Goal: Information Seeking & Learning: Find specific fact

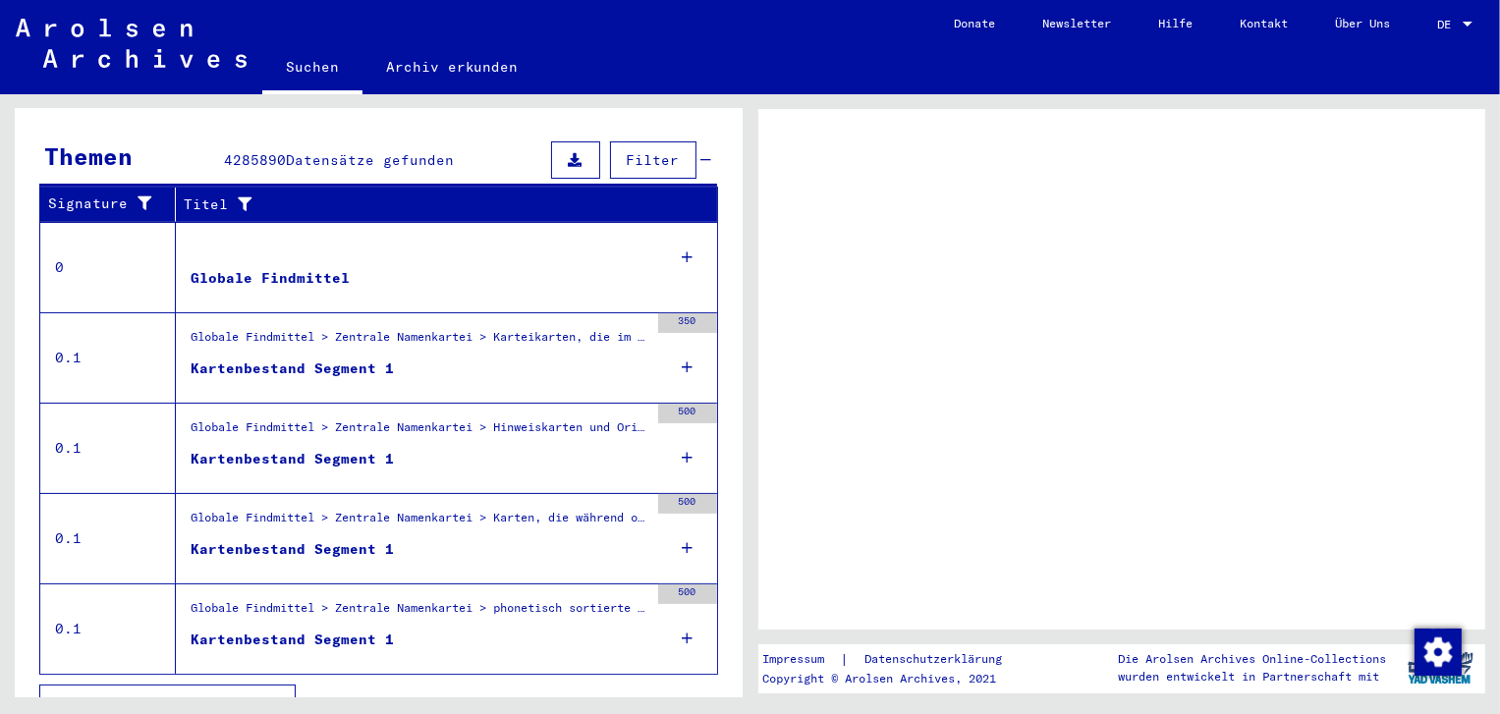
scroll to position [357, 0]
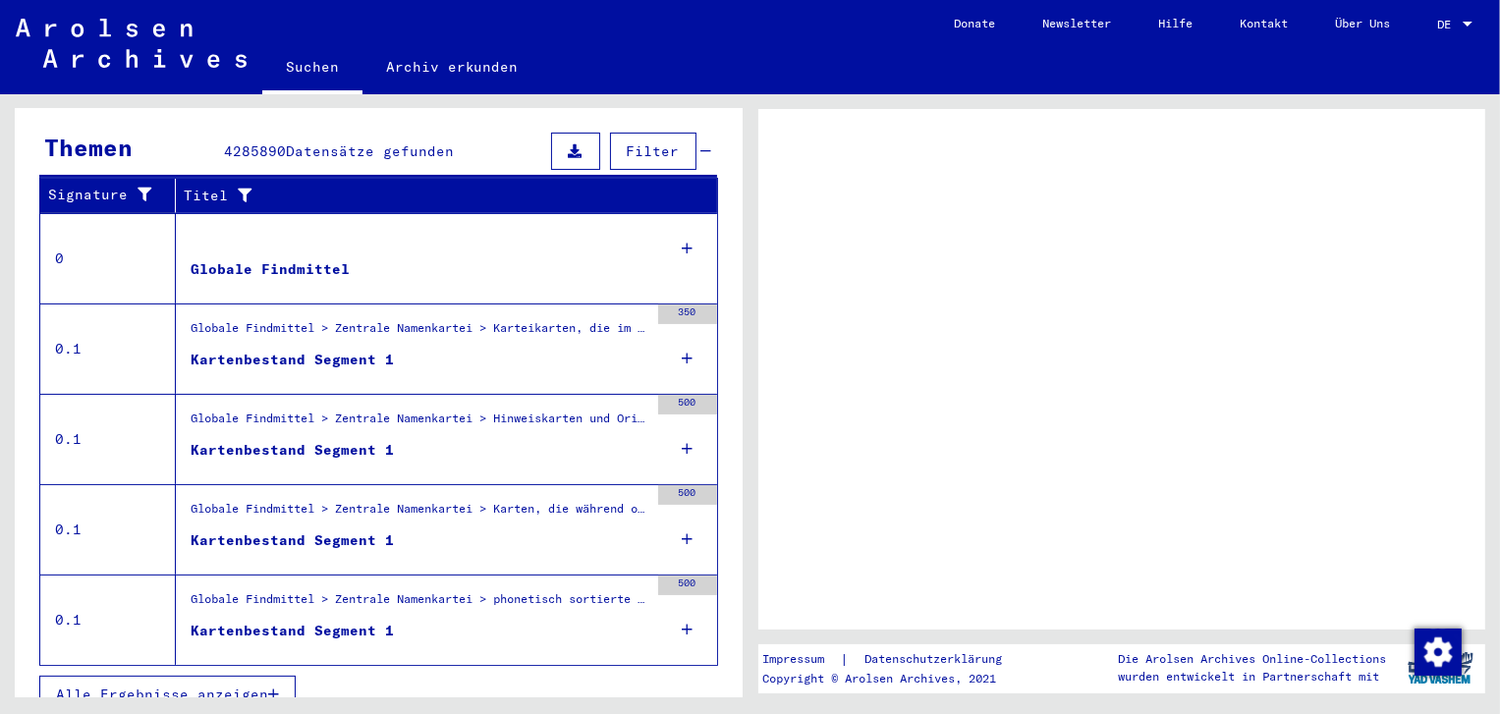
click at [239, 678] on button "Alle Ergebnisse anzeigen" at bounding box center [167, 694] width 256 height 37
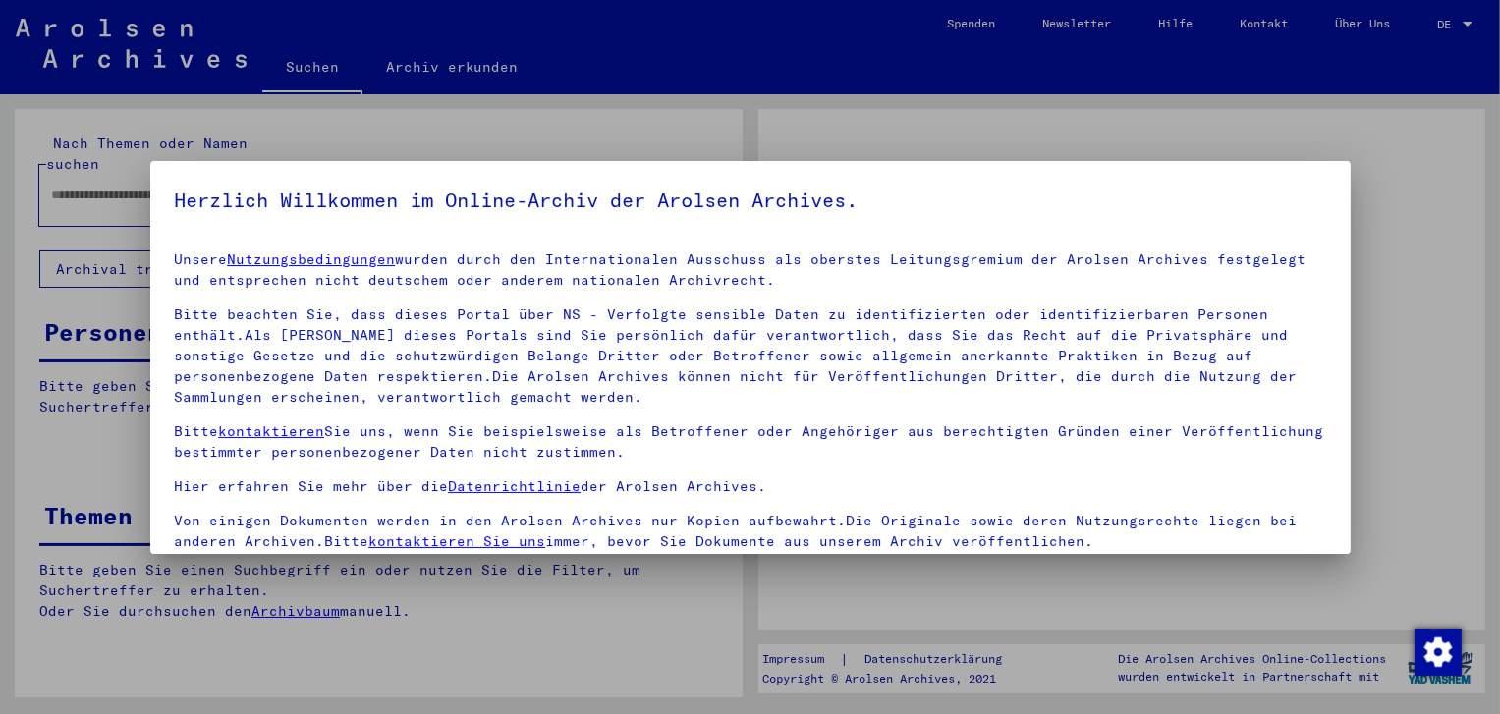
type input "****"
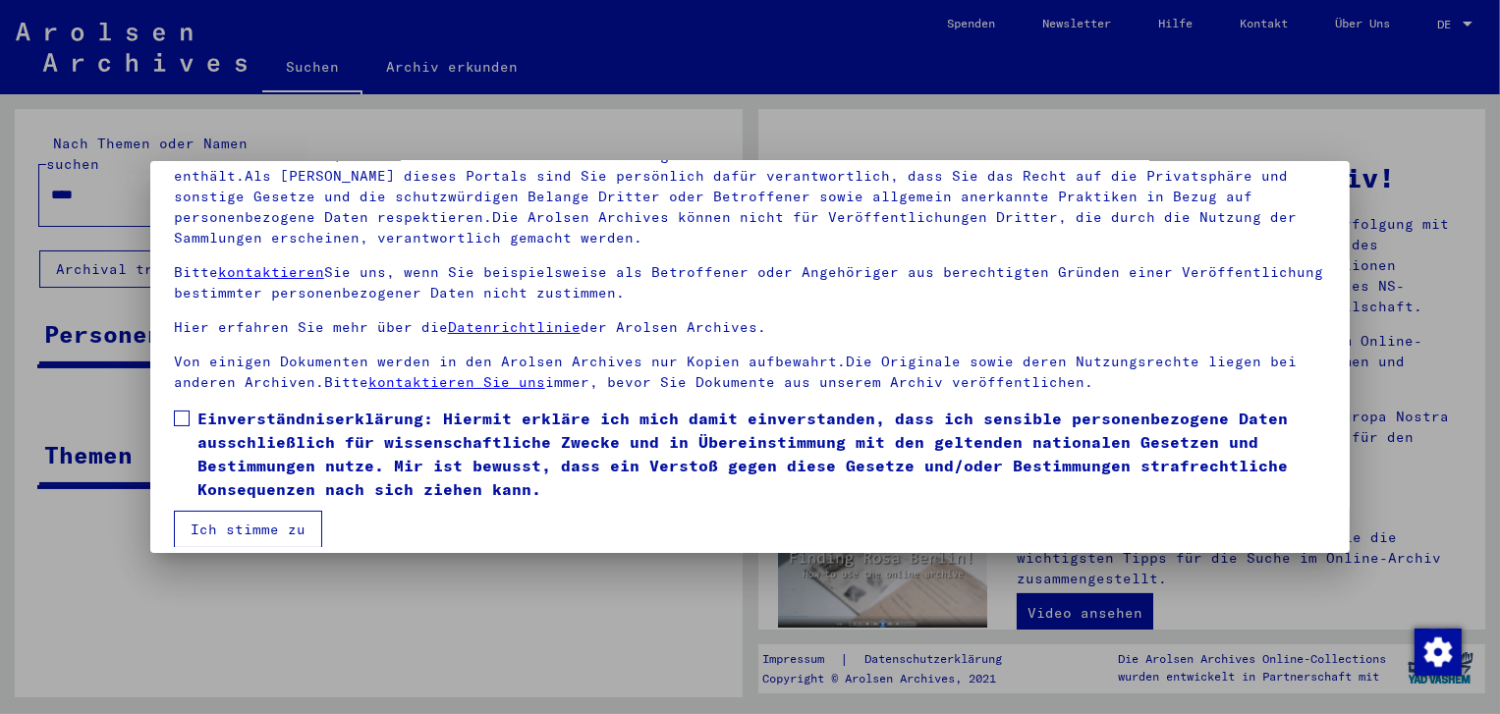
scroll to position [169, 0]
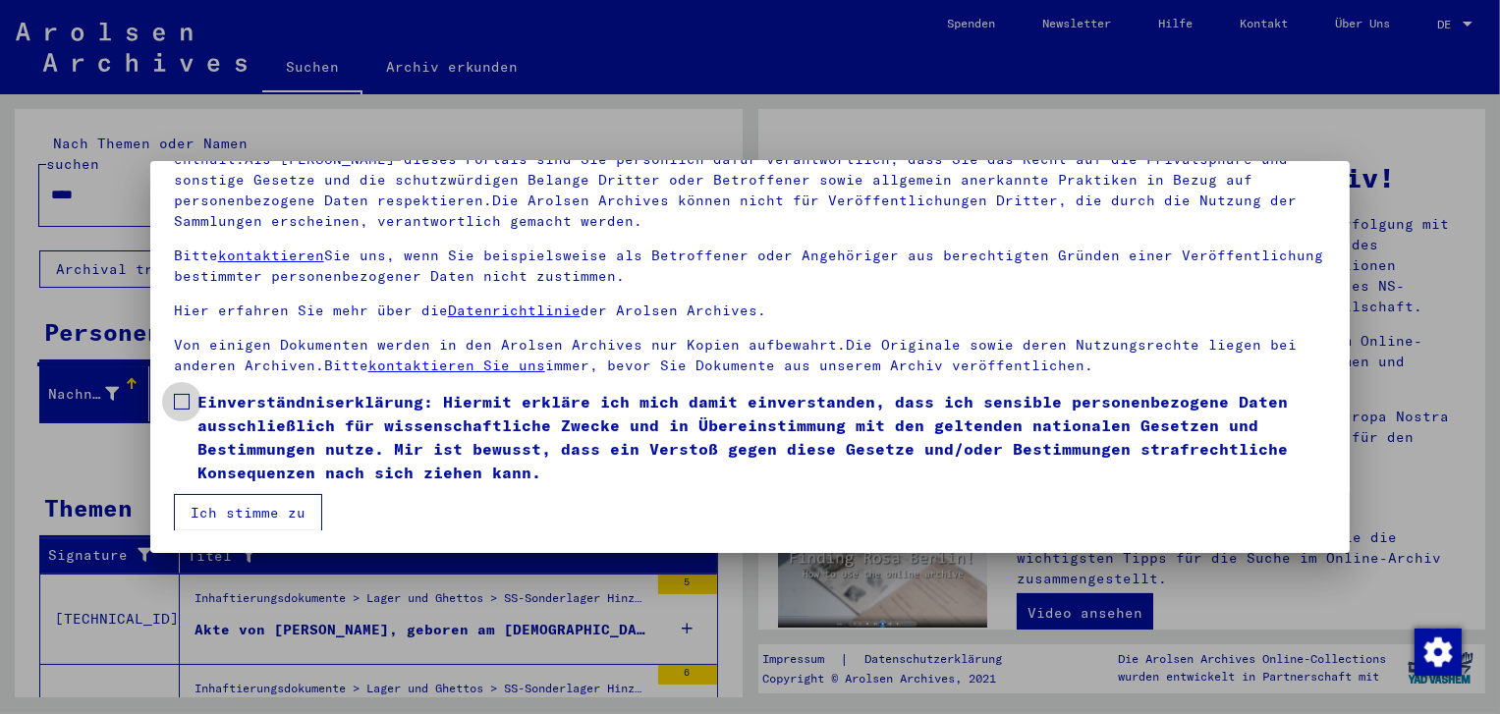
click at [178, 398] on span at bounding box center [182, 402] width 16 height 16
click at [237, 510] on button "Ich stimme zu" at bounding box center [248, 512] width 148 height 37
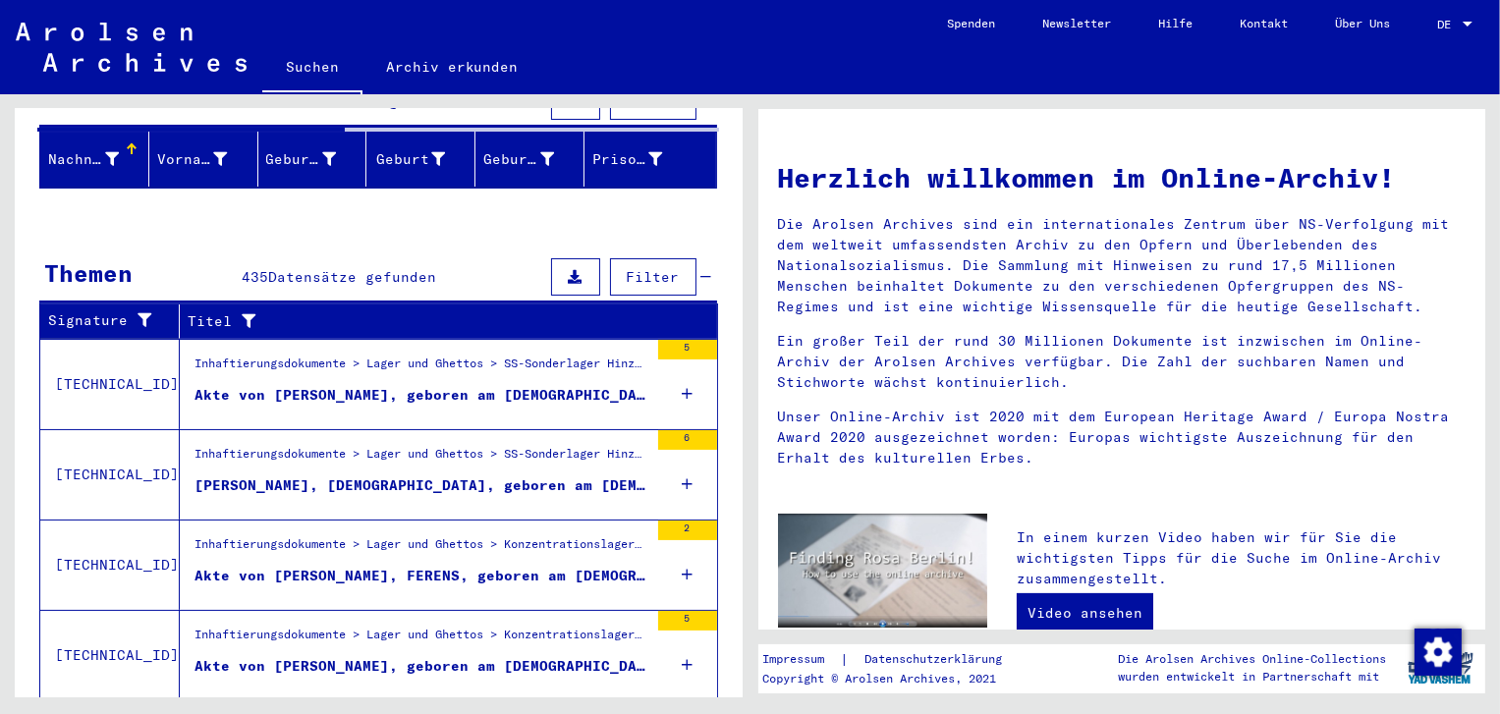
scroll to position [361, 0]
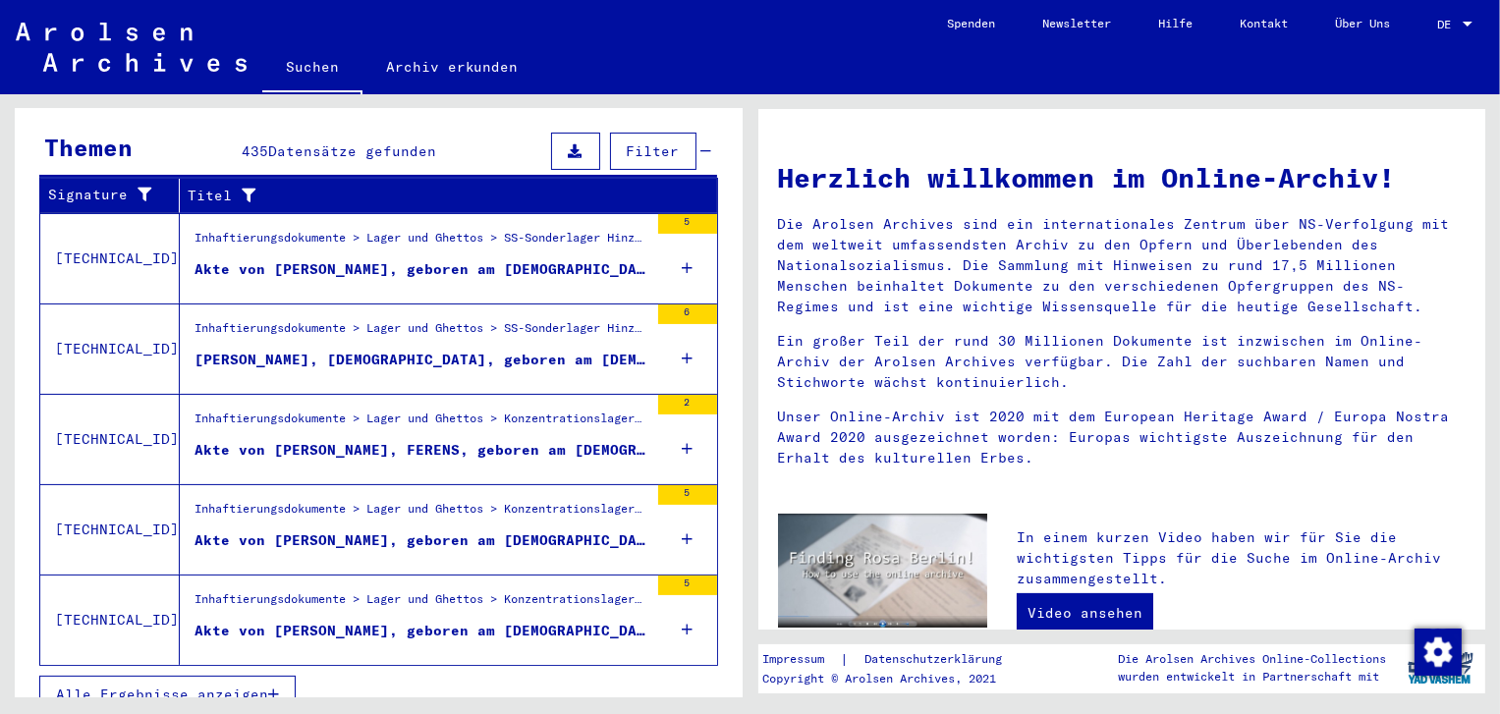
click at [183, 686] on span "Alle Ergebnisse anzeigen" at bounding box center [162, 695] width 212 height 18
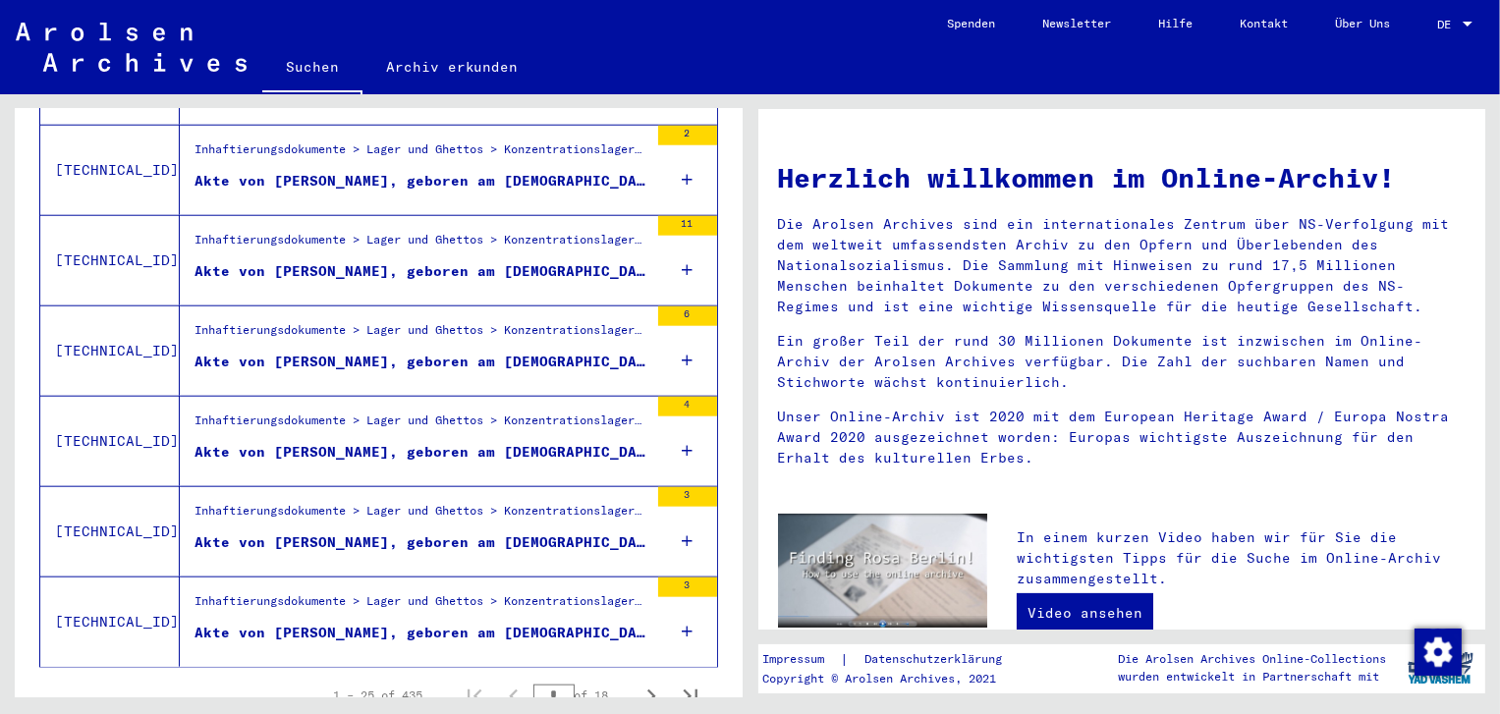
scroll to position [2158, 0]
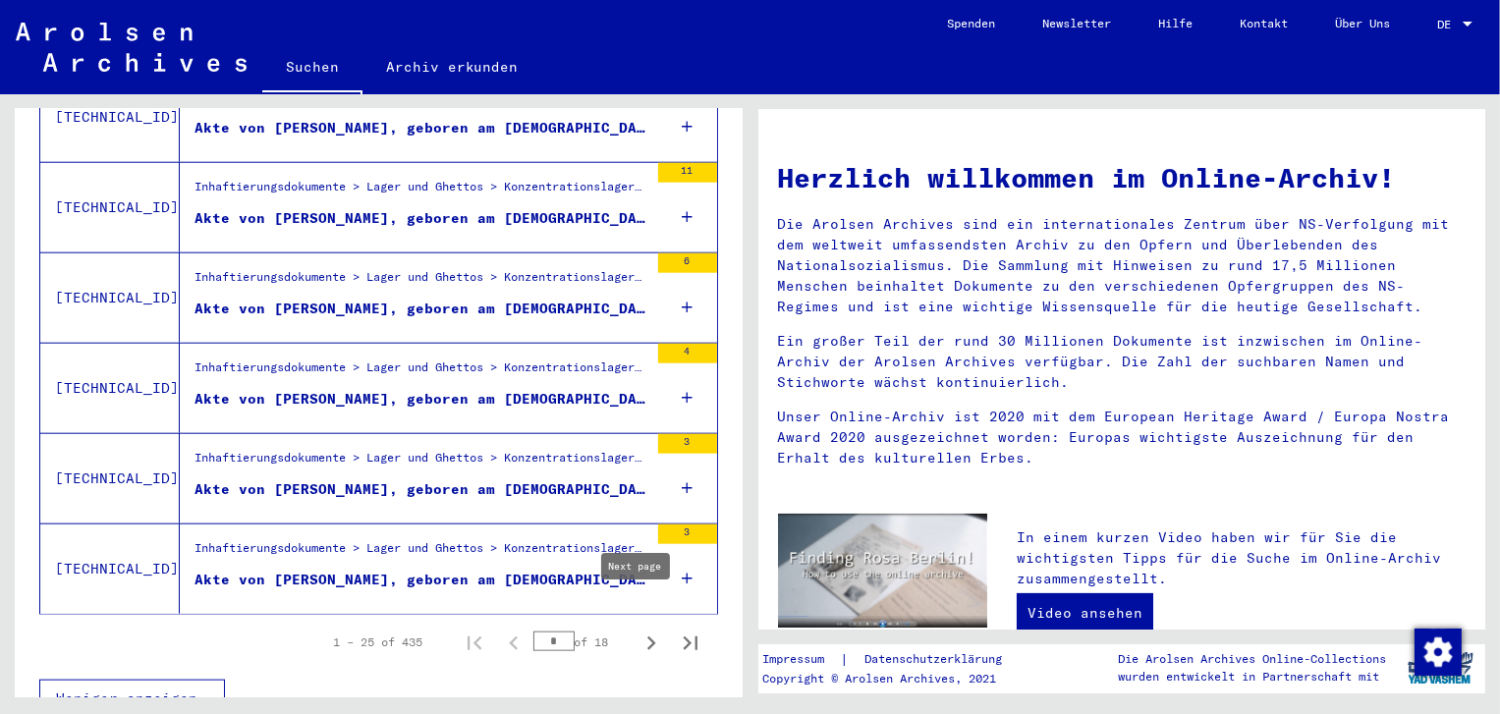
click at [638, 630] on icon "Next page" at bounding box center [652, 644] width 28 height 28
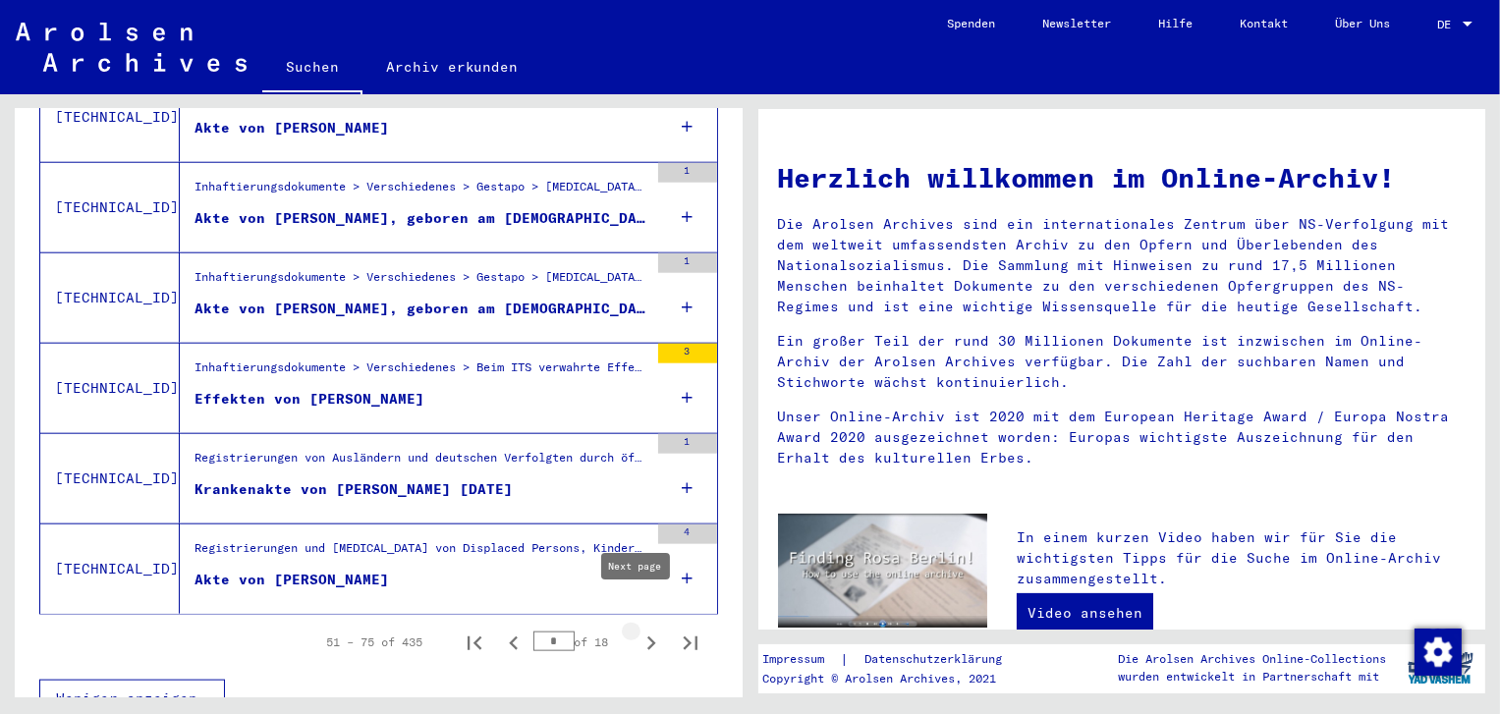
click at [647, 637] on icon "Next page" at bounding box center [651, 644] width 9 height 14
type input "*"
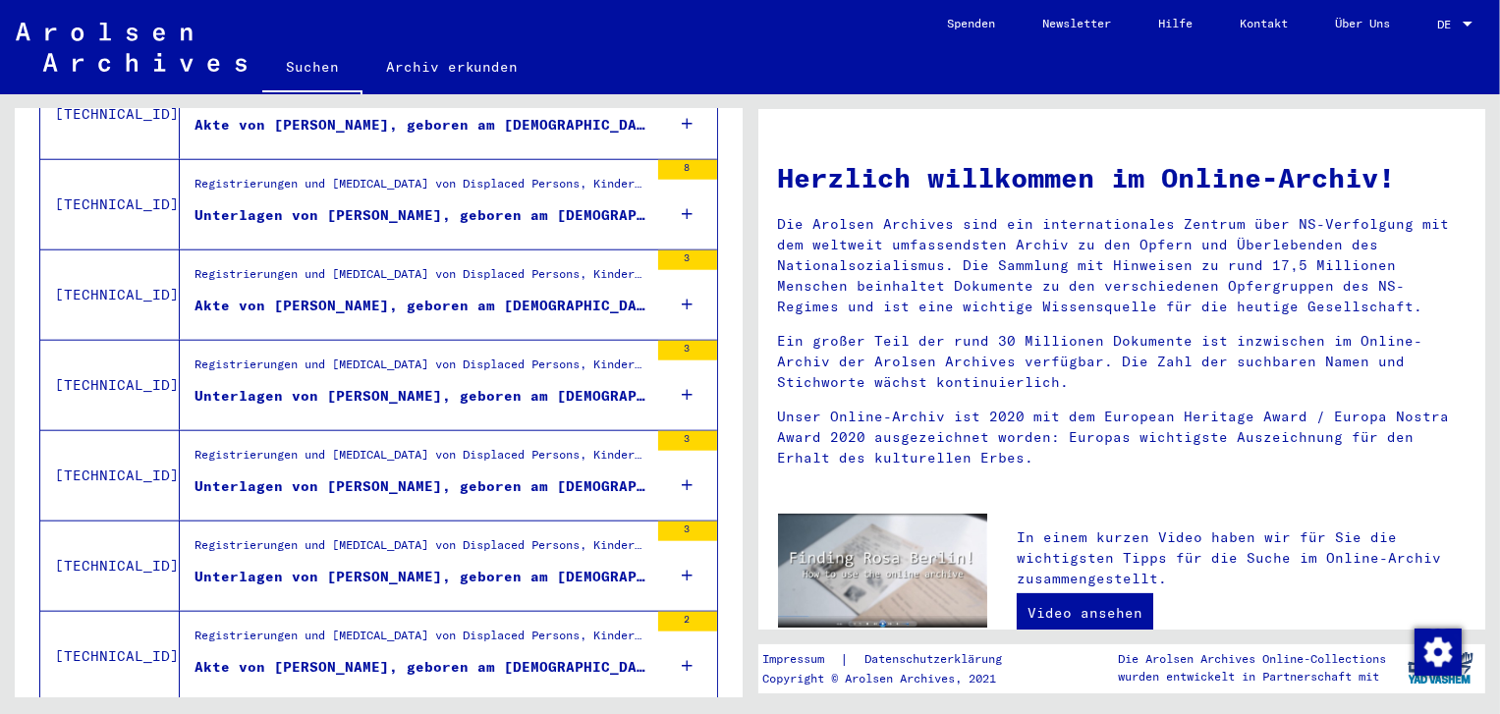
scroll to position [2060, 0]
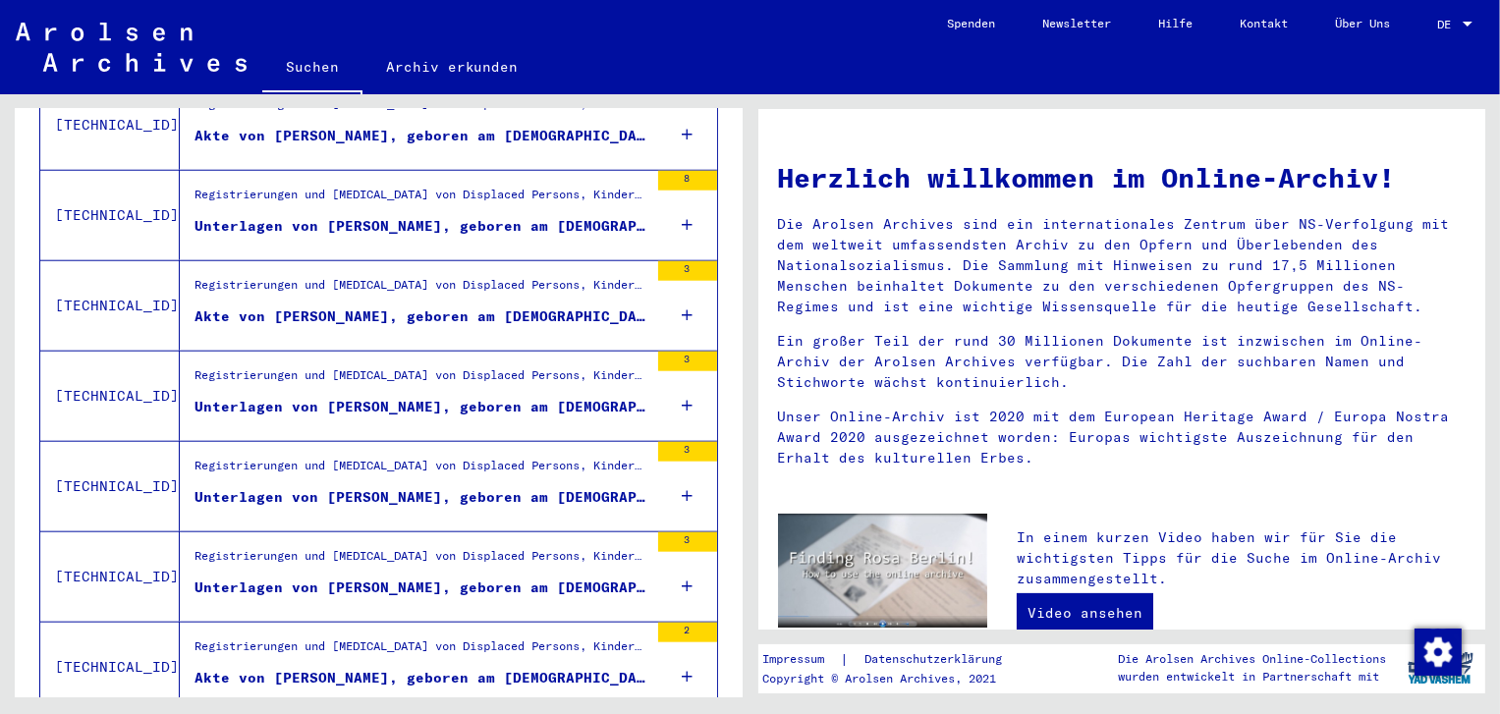
click at [534, 578] on div "Unterlagen von [PERSON_NAME], geboren am [DEMOGRAPHIC_DATA], geboren in [GEOGRA…" at bounding box center [422, 588] width 454 height 21
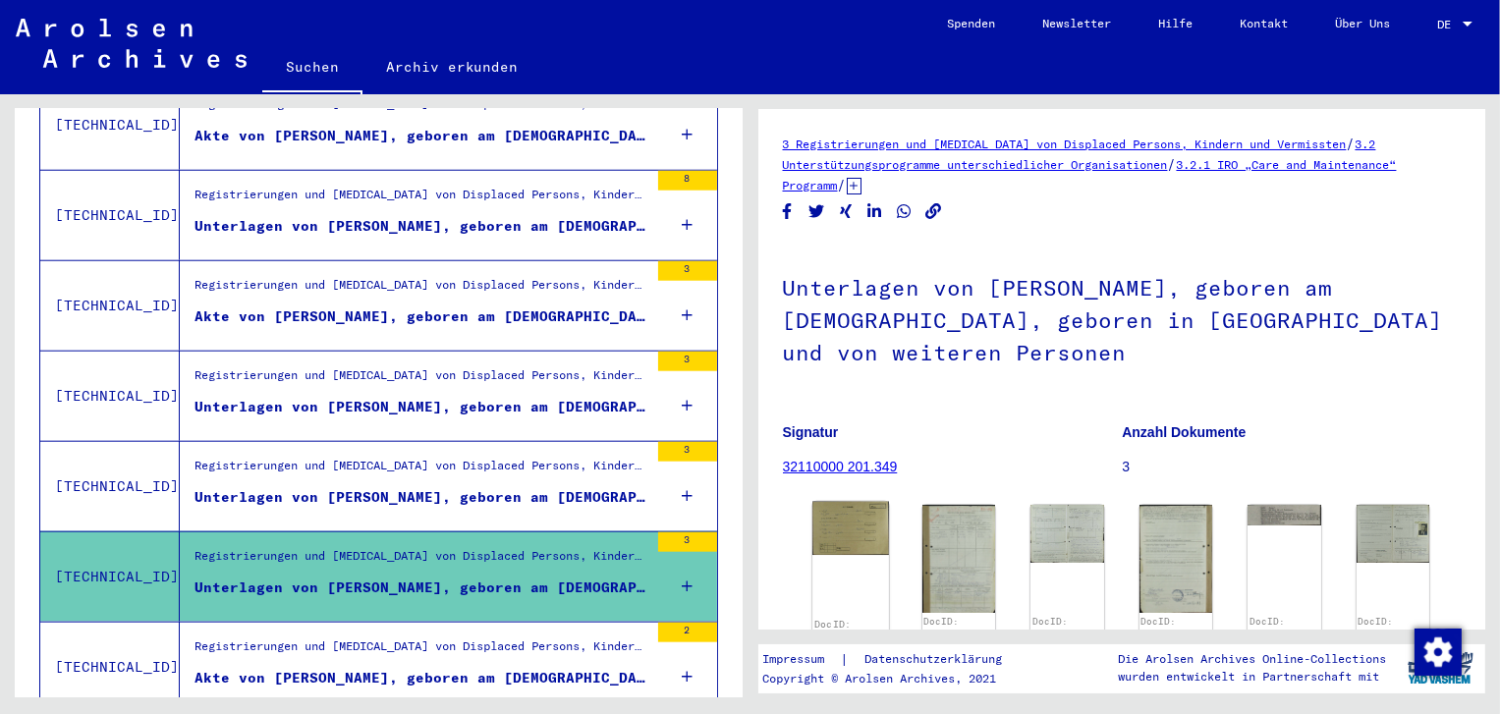
click at [838, 535] on img at bounding box center [850, 528] width 77 height 53
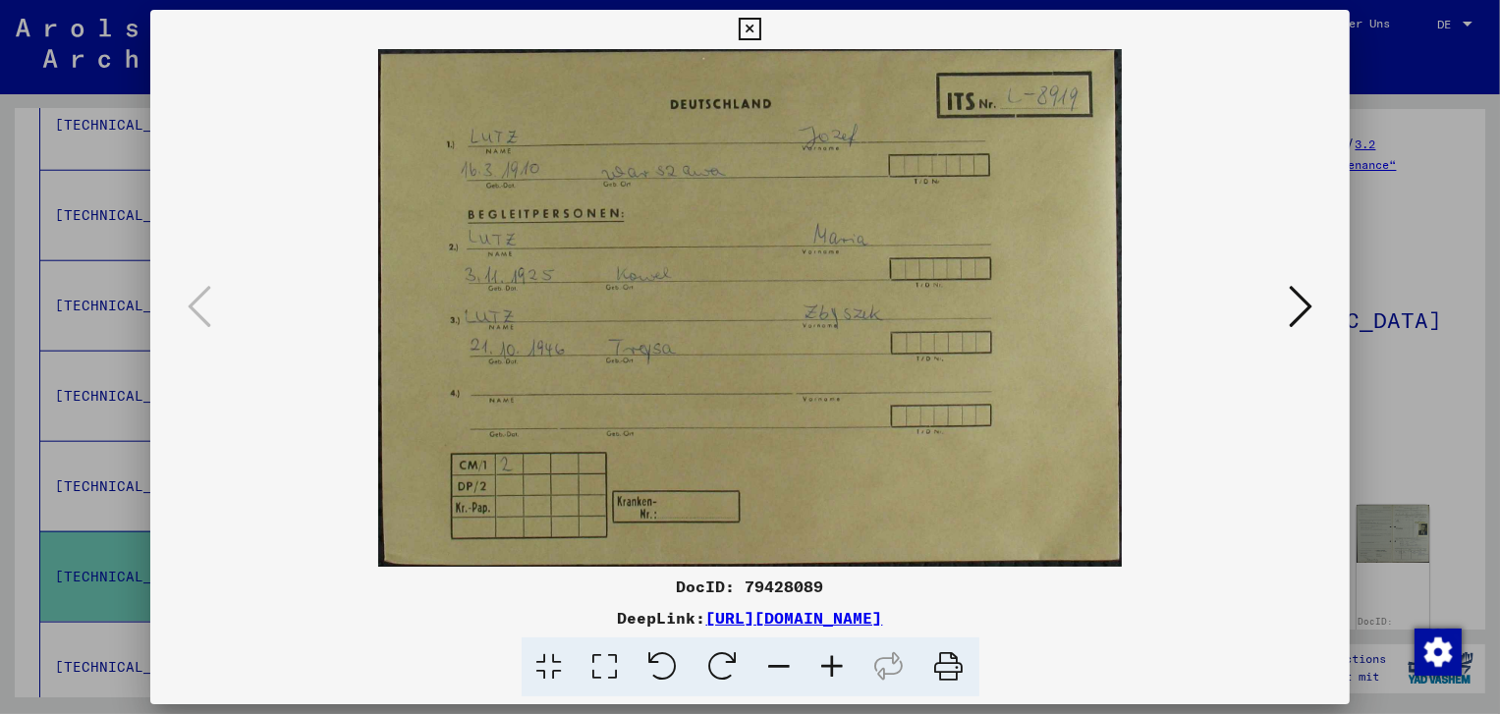
click at [1309, 307] on icon at bounding box center [1301, 306] width 24 height 47
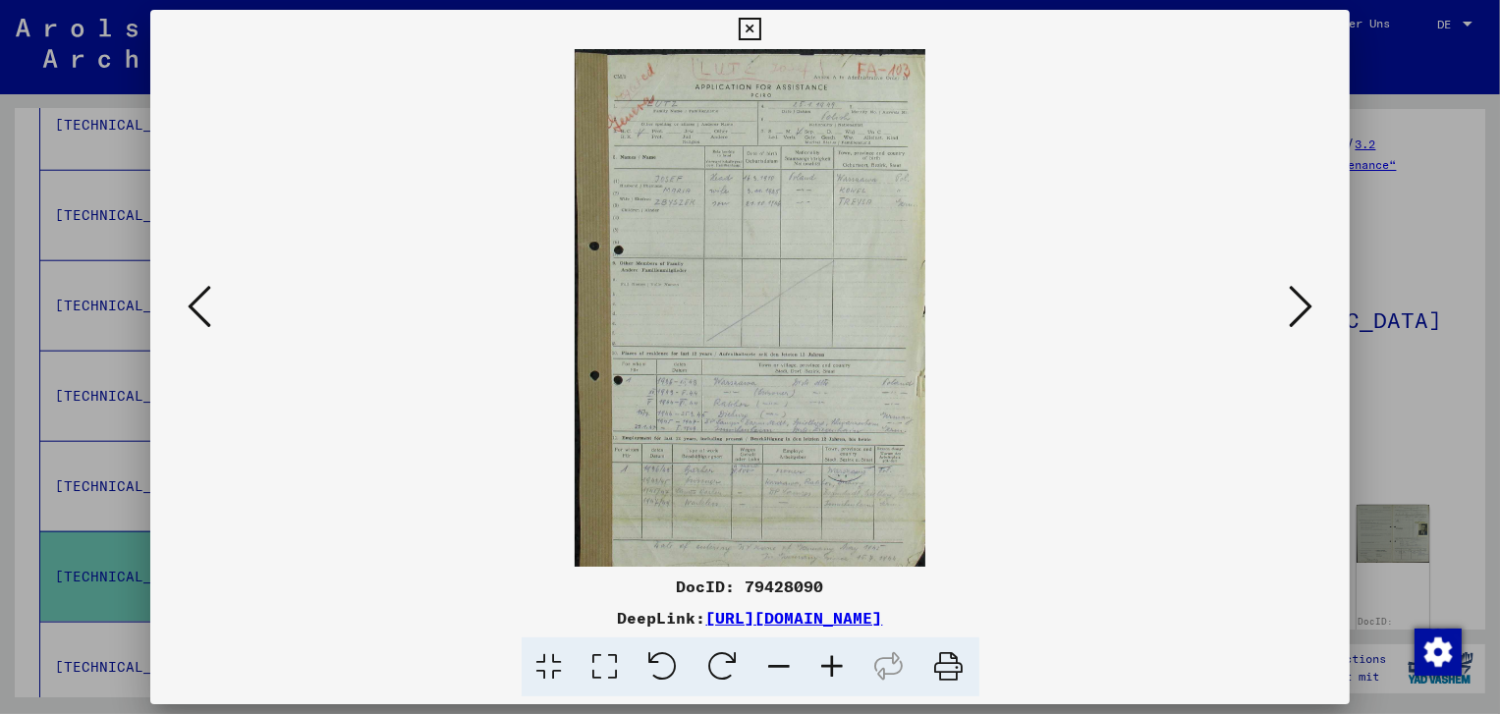
click at [1305, 307] on icon at bounding box center [1301, 306] width 24 height 47
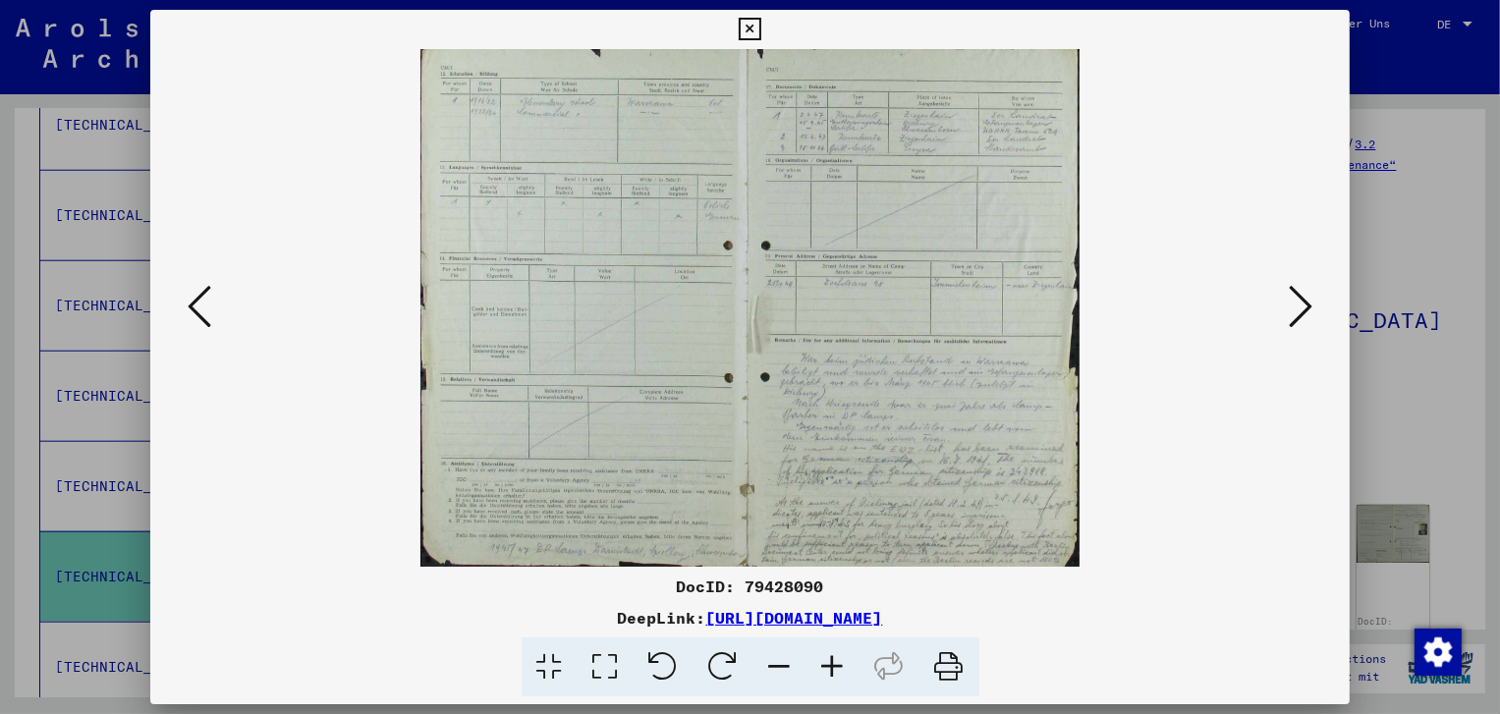
click at [1303, 305] on icon at bounding box center [1301, 306] width 24 height 47
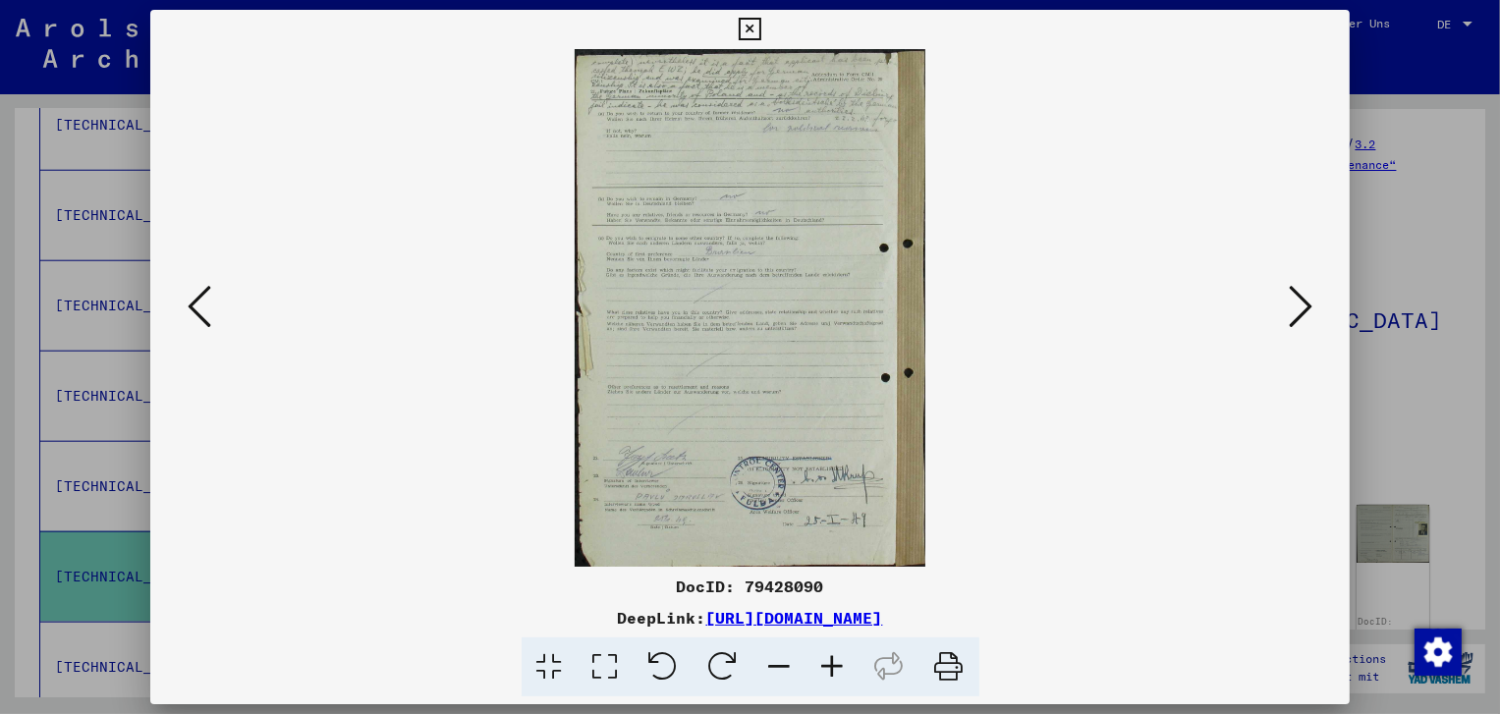
click at [1300, 304] on icon at bounding box center [1301, 306] width 24 height 47
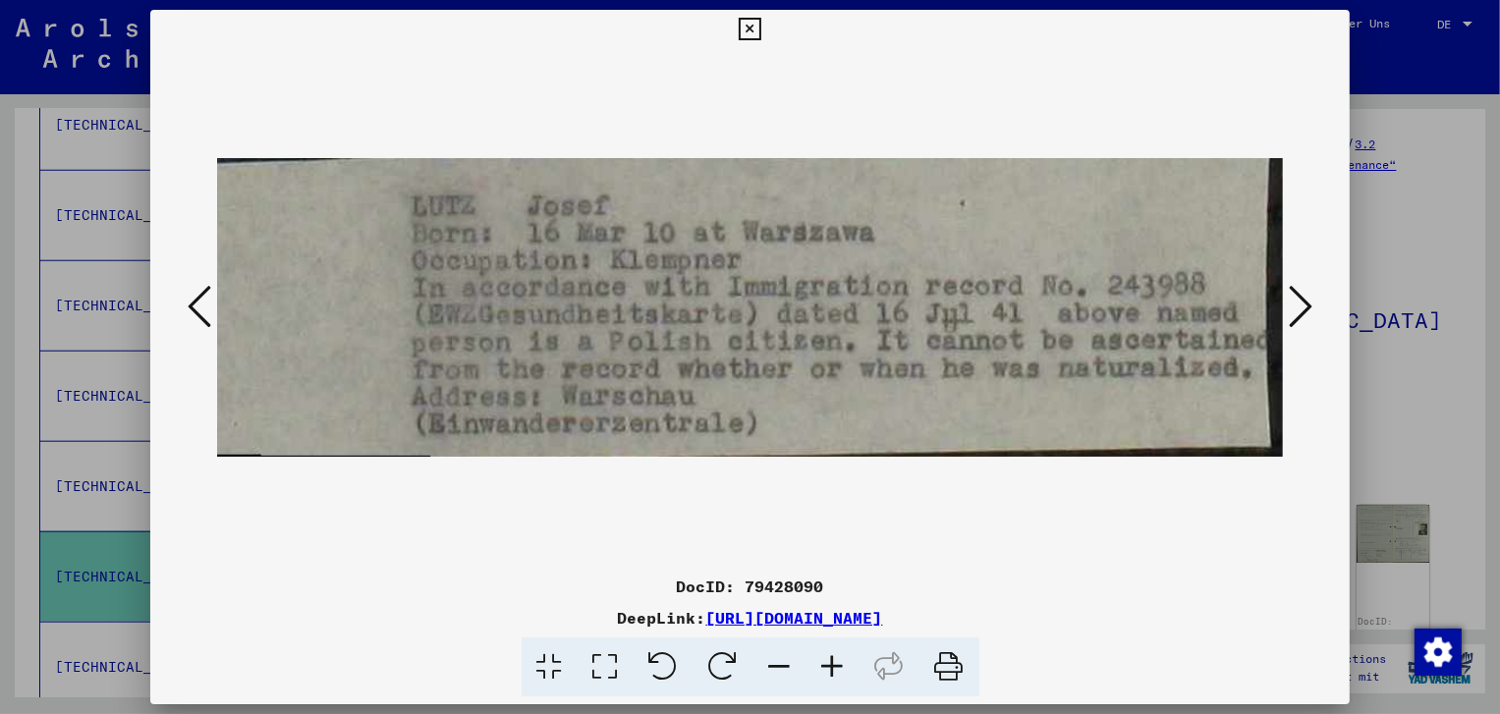
click at [1308, 300] on icon at bounding box center [1301, 306] width 24 height 47
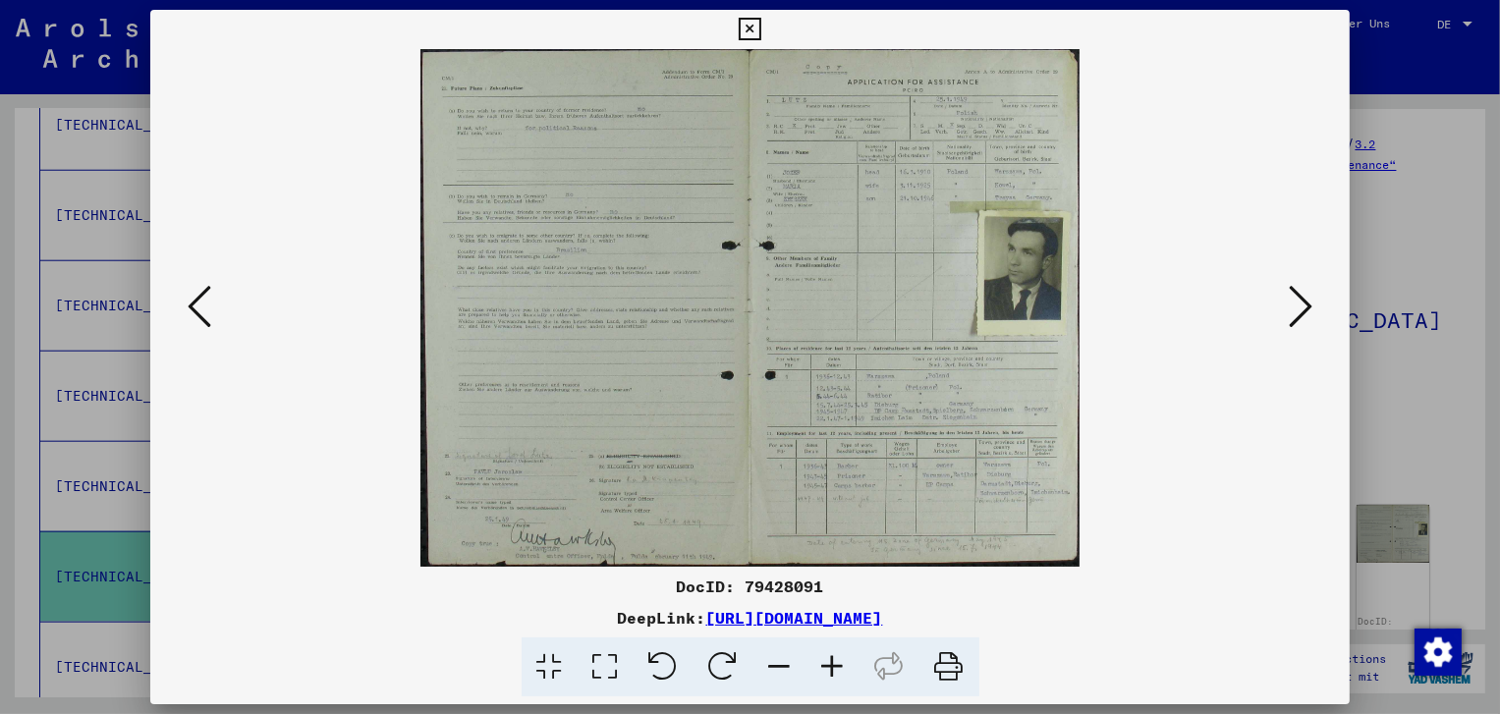
click at [1293, 323] on icon at bounding box center [1301, 306] width 24 height 47
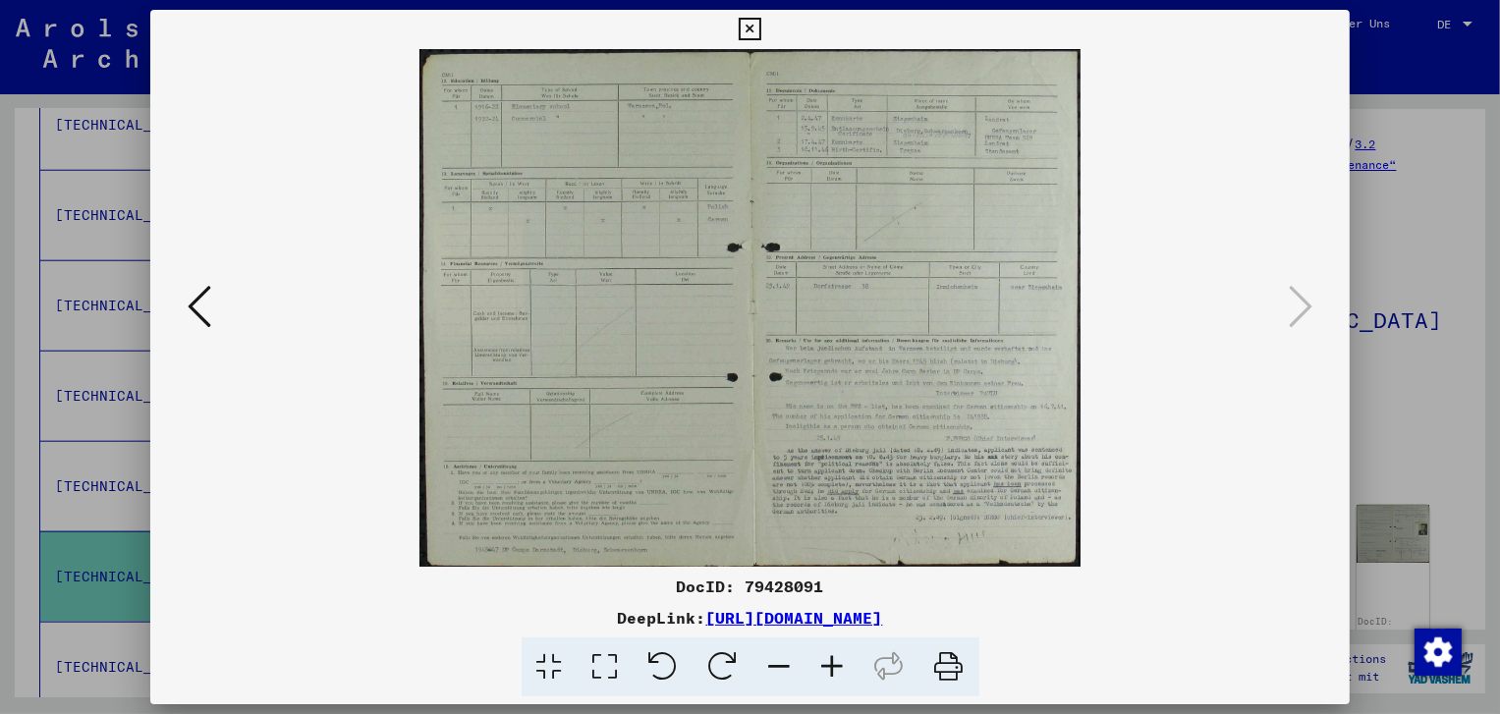
click at [751, 26] on icon at bounding box center [750, 30] width 23 height 24
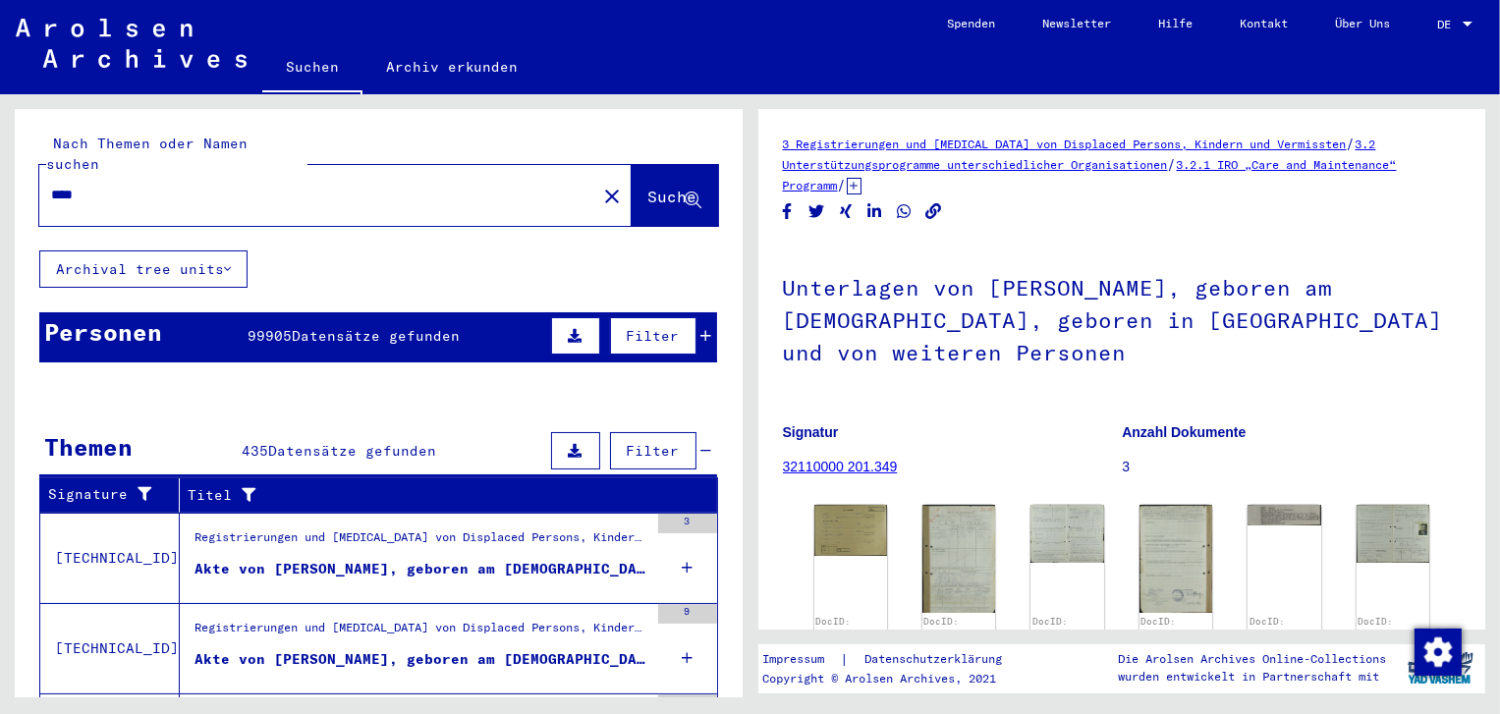
drag, startPoint x: 50, startPoint y: 173, endPoint x: 105, endPoint y: 209, distance: 65.9
click at [51, 173] on div "****" at bounding box center [311, 195] width 545 height 44
click at [55, 185] on input "****" at bounding box center [317, 195] width 533 height 21
type input "**********"
click at [648, 187] on span "Suche" at bounding box center [672, 197] width 49 height 20
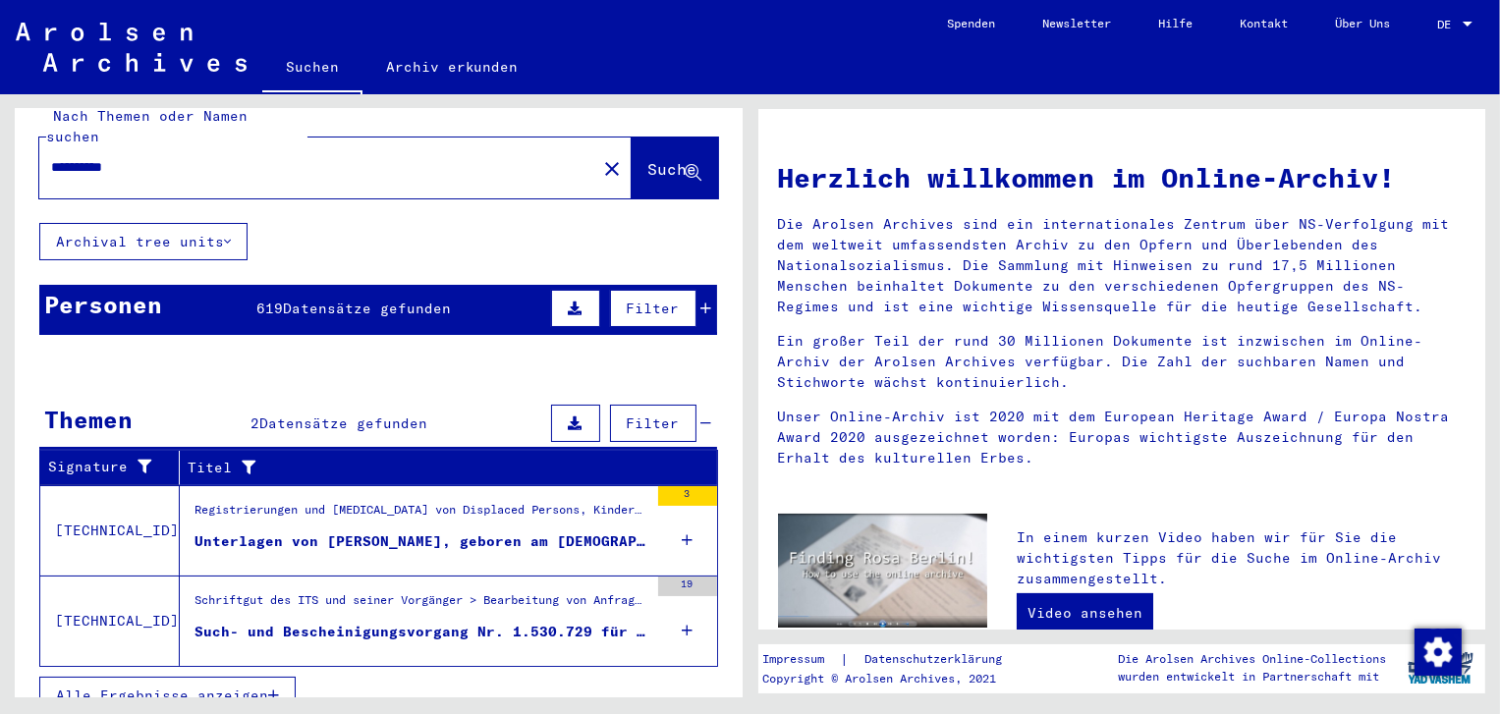
scroll to position [29, 0]
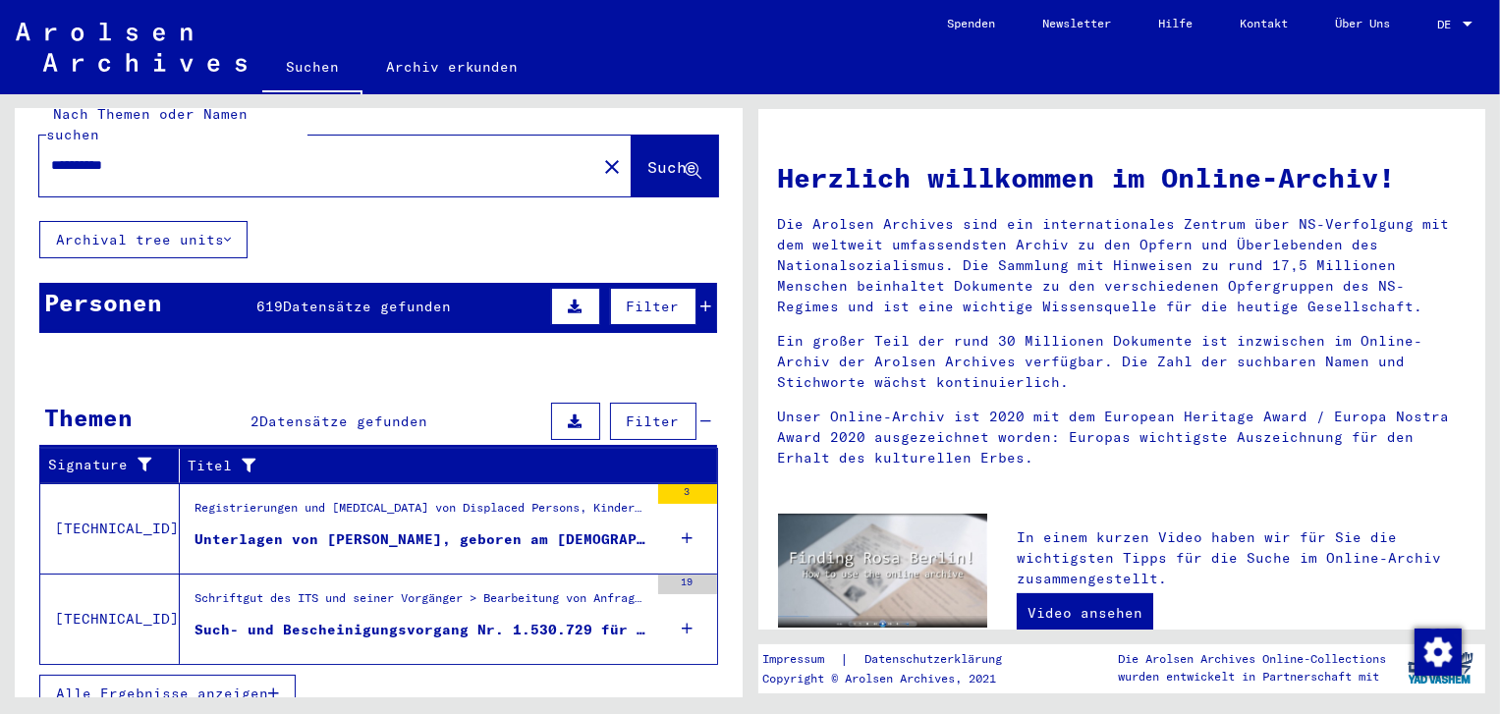
click at [511, 589] on div "Schriftgut des ITS und seiner Vorgänger > Bearbeitung von Anfragen > Fallbezoge…" at bounding box center [422, 603] width 454 height 28
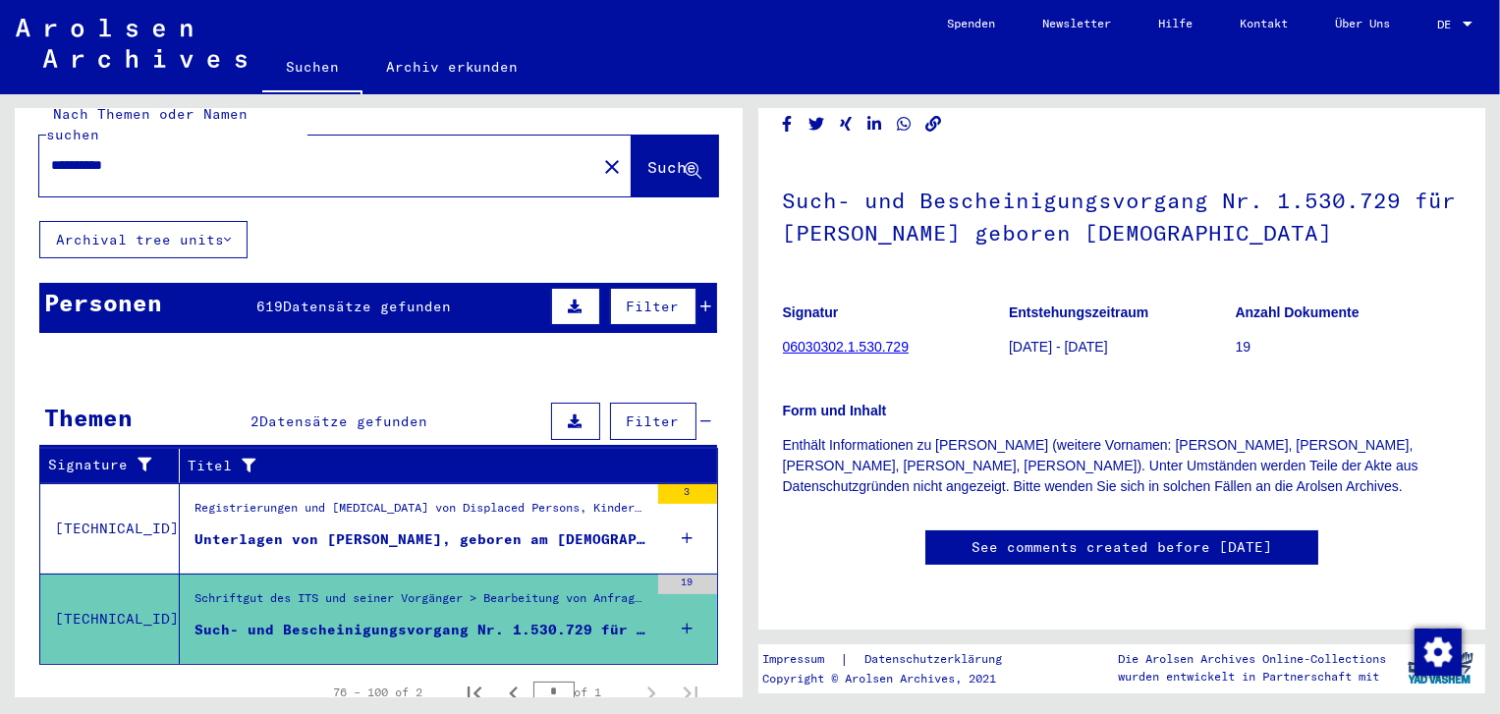
scroll to position [197, 0]
click at [517, 530] on div "Unterlagen von [PERSON_NAME], geboren am [DEMOGRAPHIC_DATA], geboren in [GEOGRA…" at bounding box center [422, 540] width 454 height 21
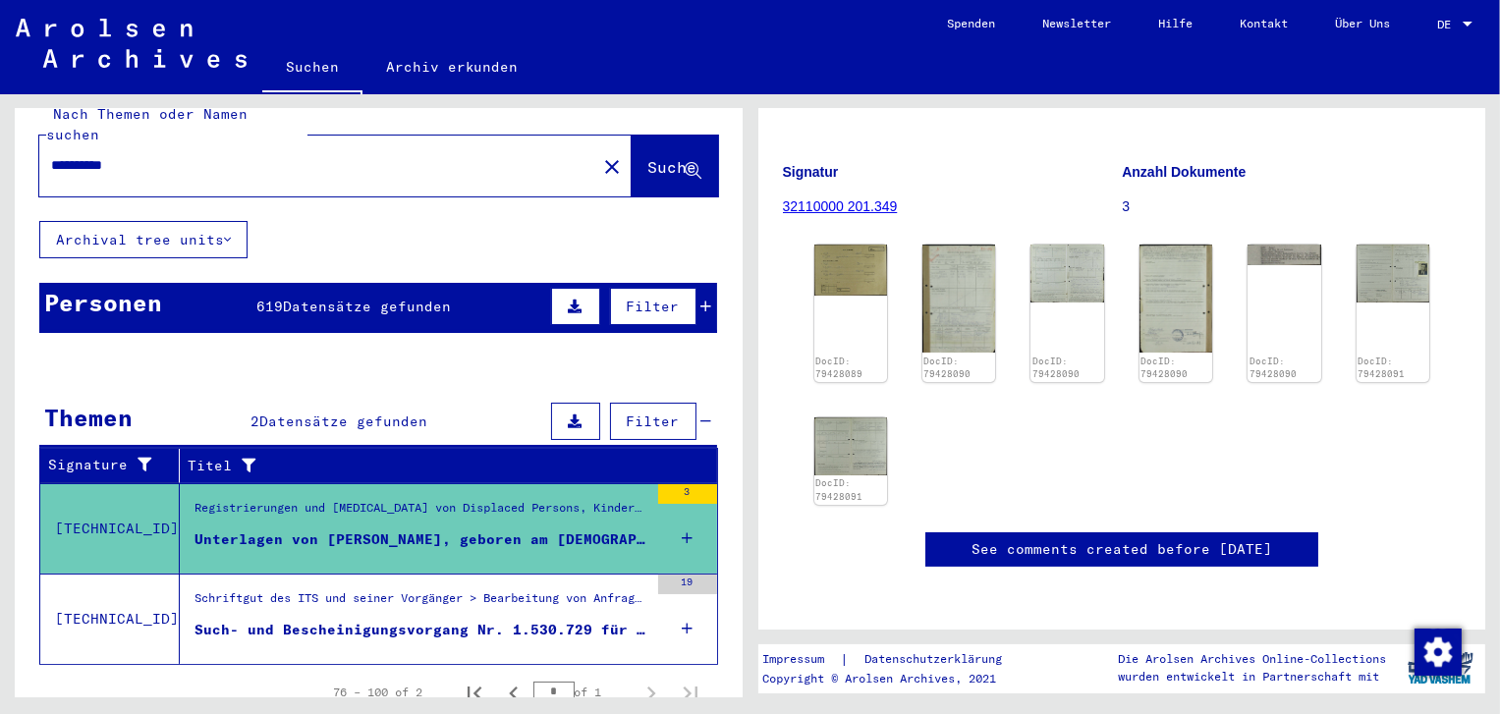
scroll to position [196, 0]
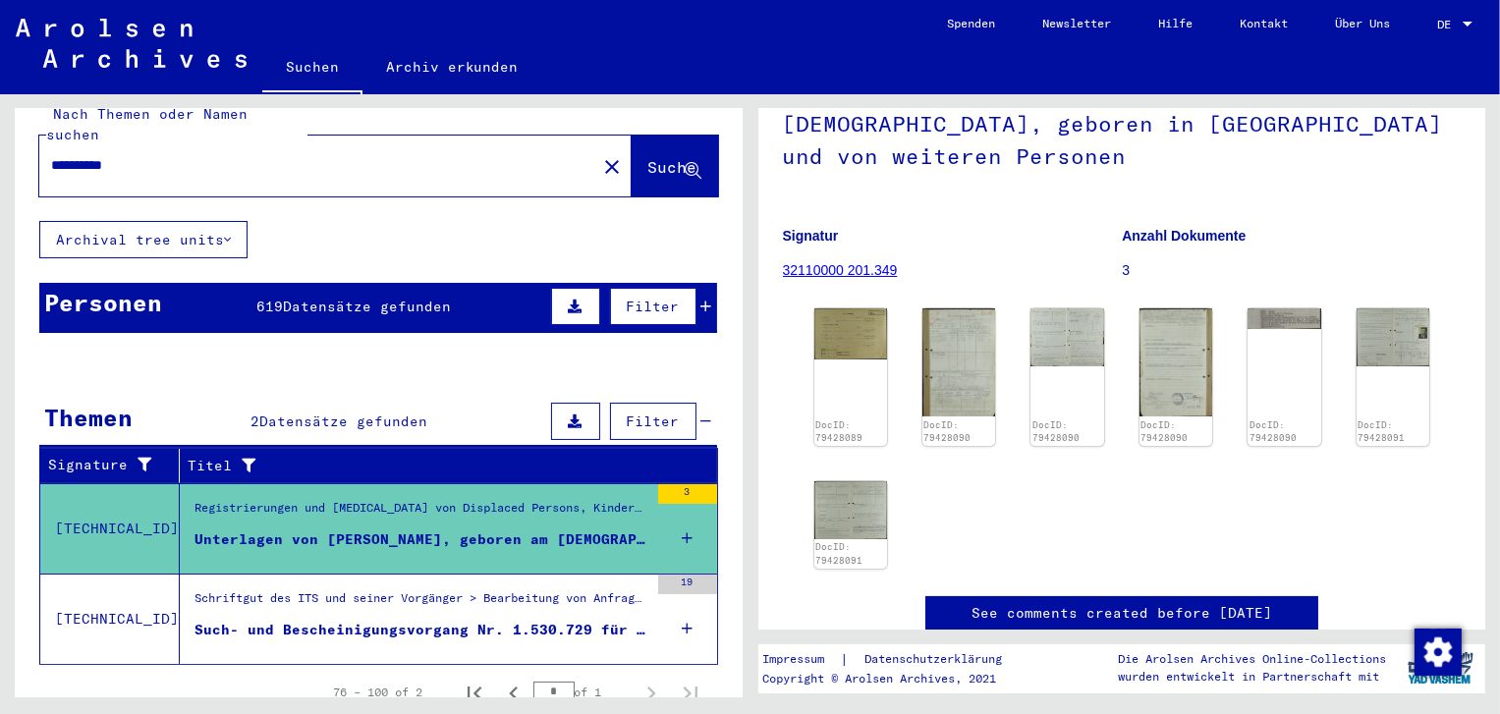
click at [853, 269] on link "32110000 201.349" at bounding box center [840, 270] width 115 height 16
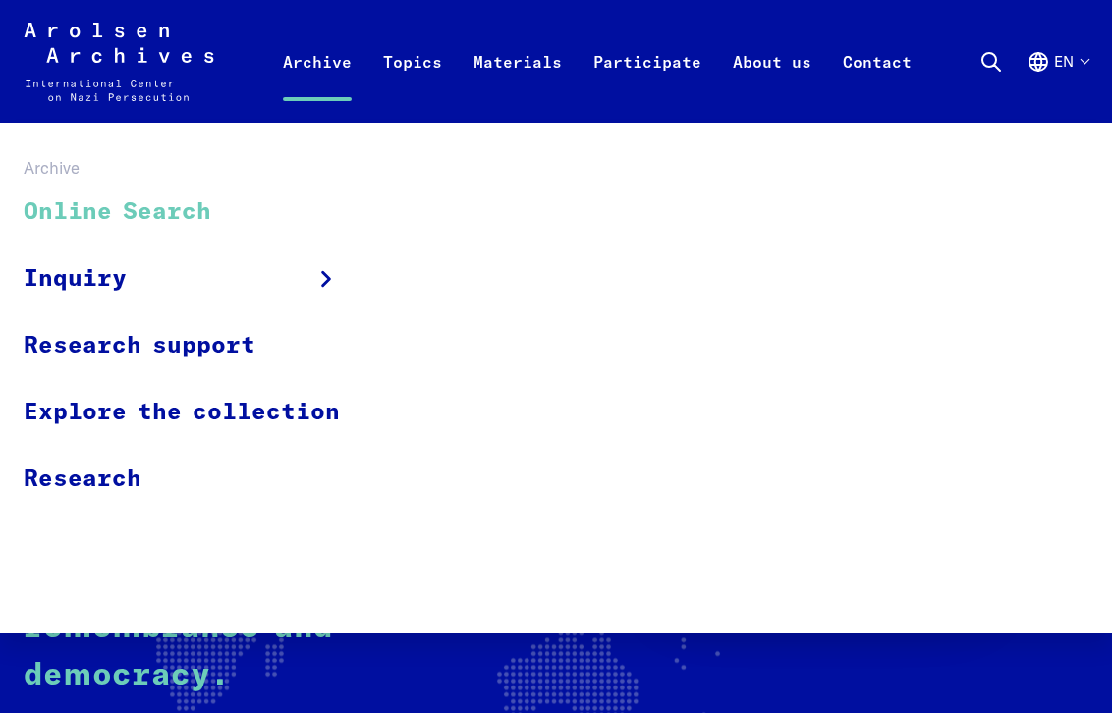
click at [139, 214] on link "Online Search" at bounding box center [195, 213] width 342 height 66
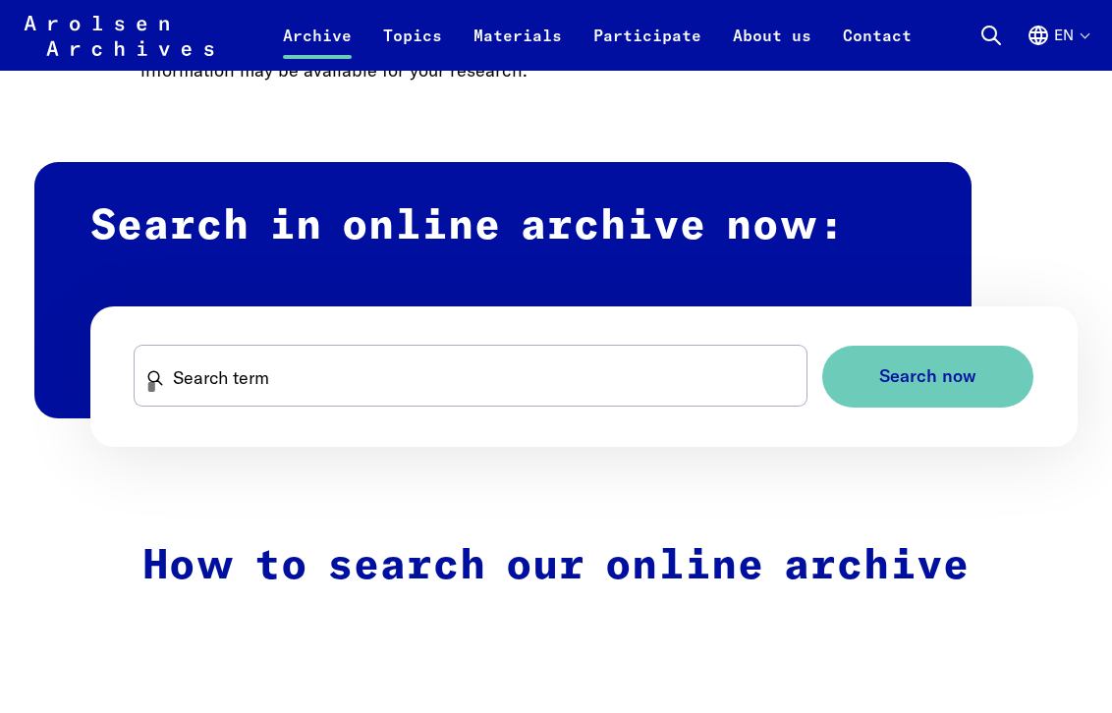
scroll to position [1081, 0]
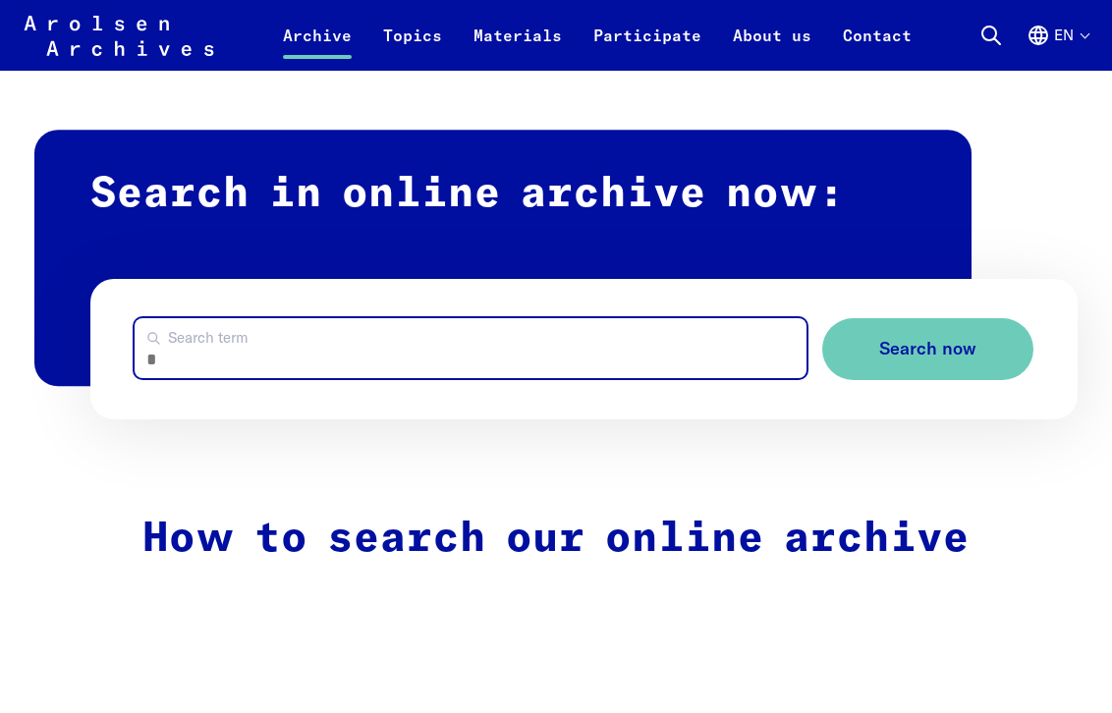
click at [295, 377] on input "Search term" at bounding box center [471, 348] width 672 height 60
type input "**********"
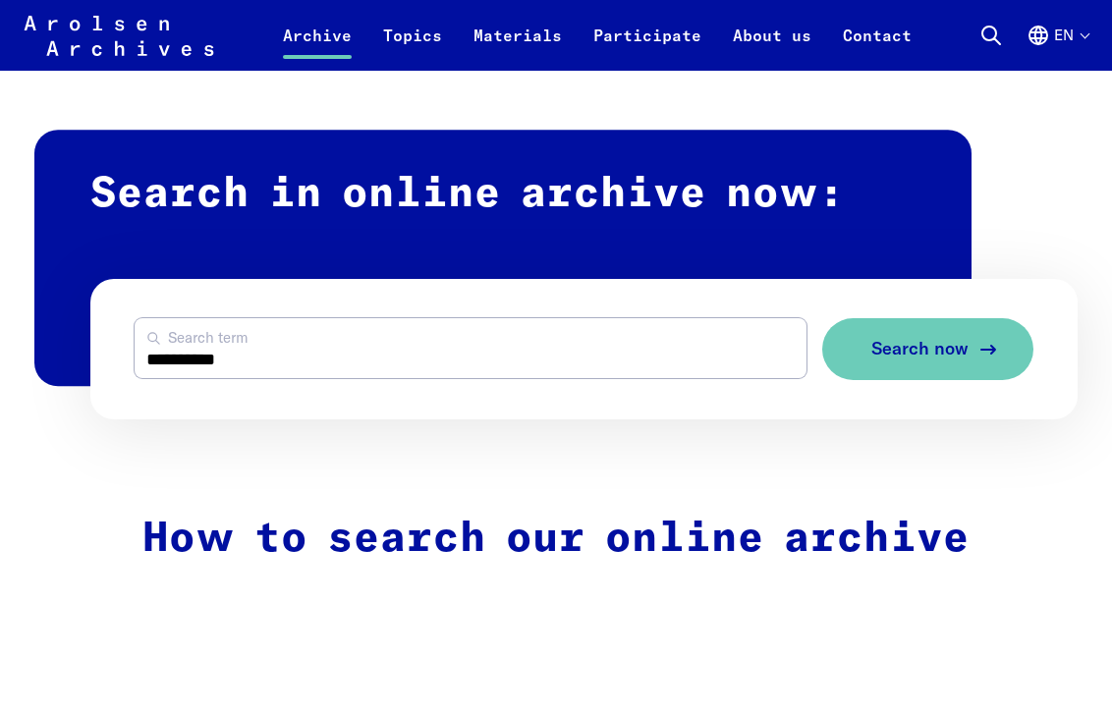
click at [920, 360] on span "Search now" at bounding box center [919, 349] width 97 height 21
